Goal: Information Seeking & Learning: Learn about a topic

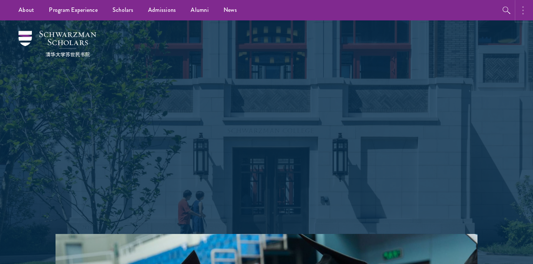
click at [524, 12] on button "button" at bounding box center [525, 10] width 16 height 20
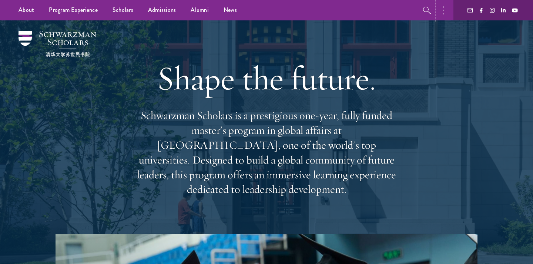
click at [446, 12] on button "button" at bounding box center [445, 10] width 16 height 20
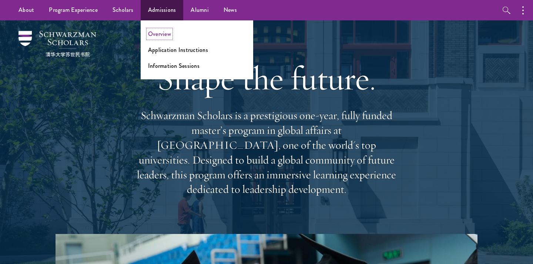
click at [166, 31] on link "Overview" at bounding box center [159, 34] width 23 height 9
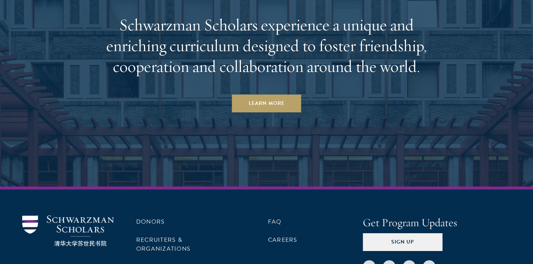
scroll to position [3670, 0]
